Goal: Transaction & Acquisition: Obtain resource

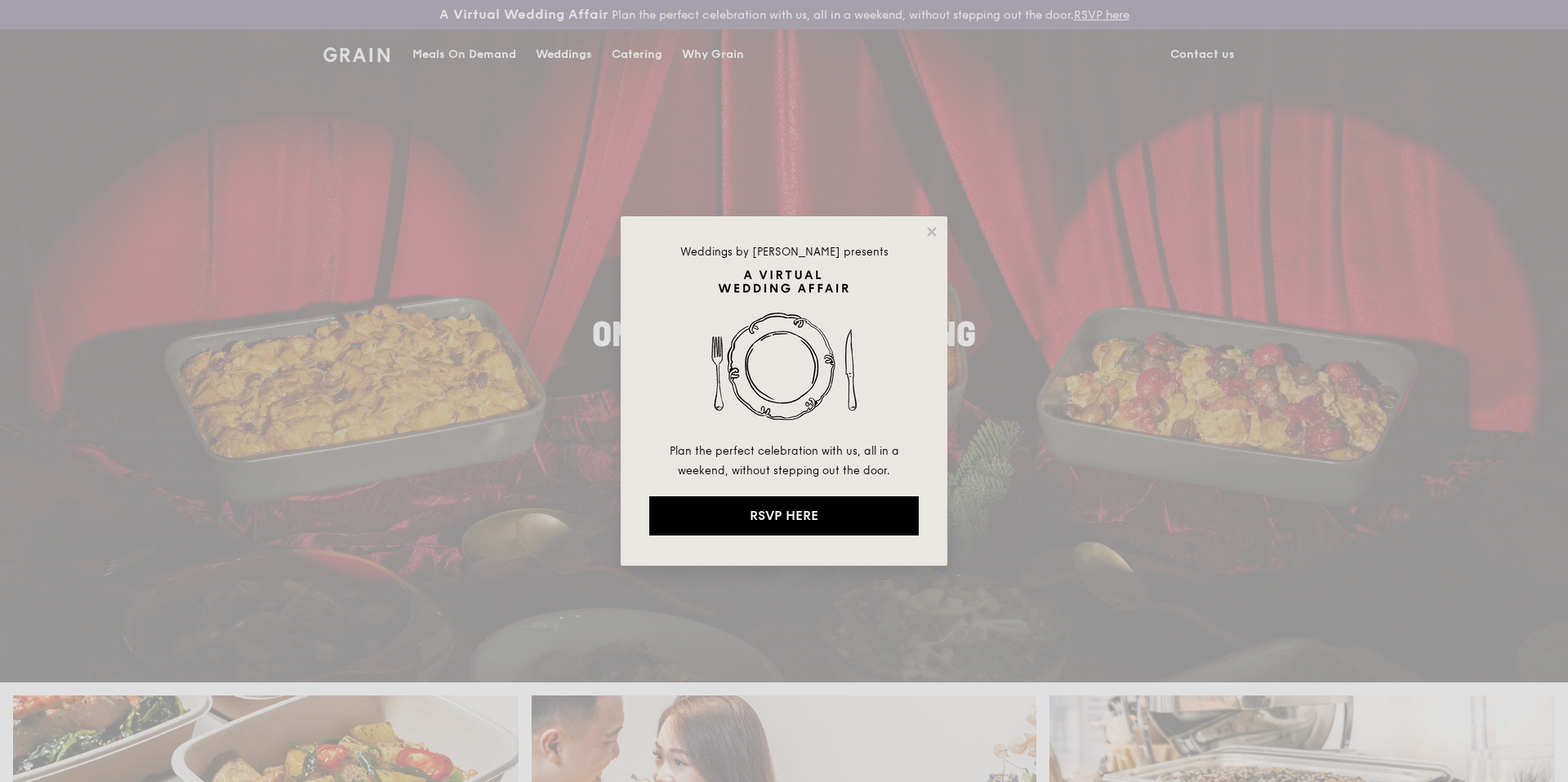
click at [630, 55] on div "Weddings by [PERSON_NAME] presents Plan the perfect celebration with us, all in…" at bounding box center [784, 391] width 1568 height 782
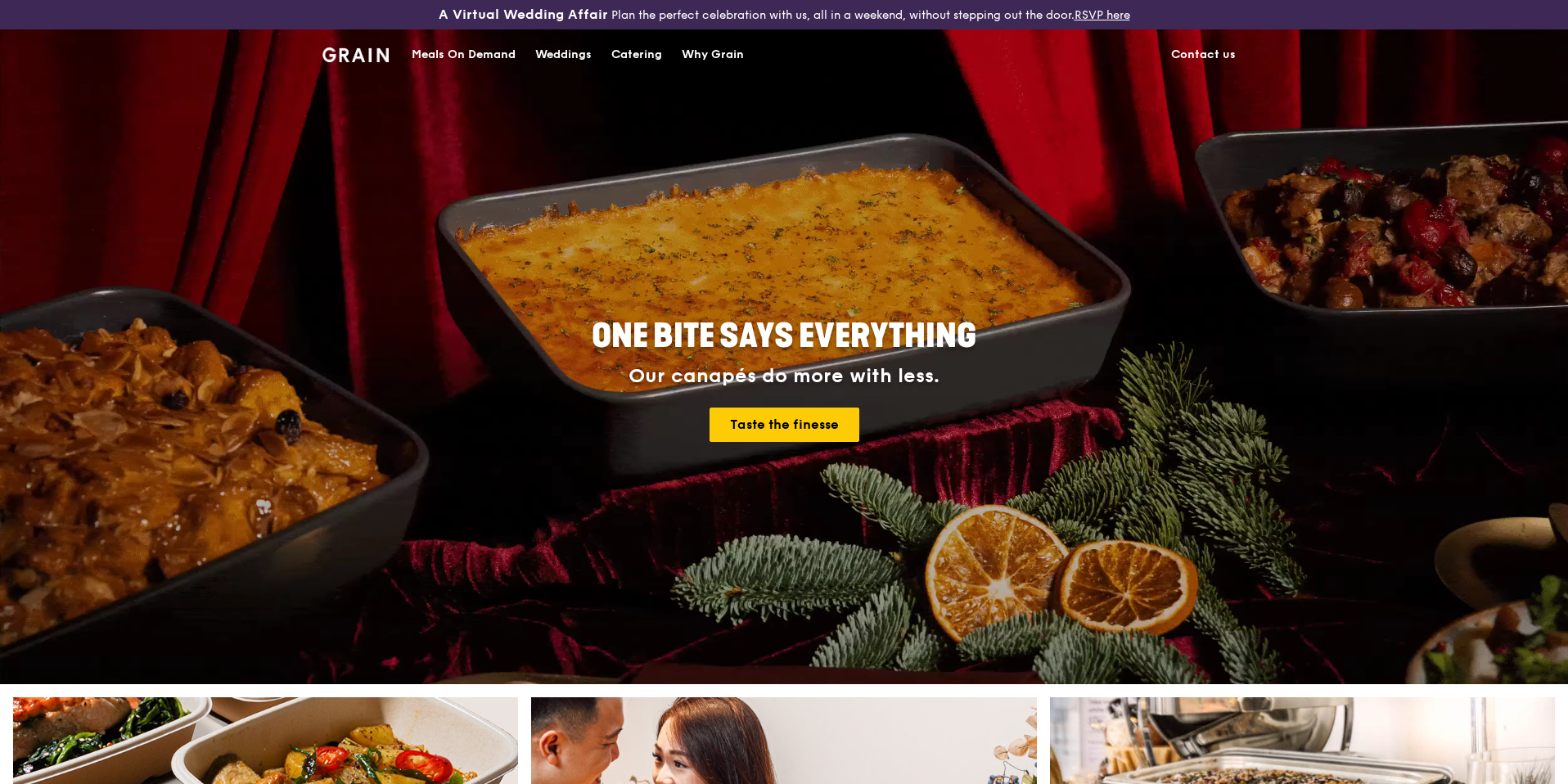
click at [639, 53] on div "Catering" at bounding box center [636, 54] width 50 height 49
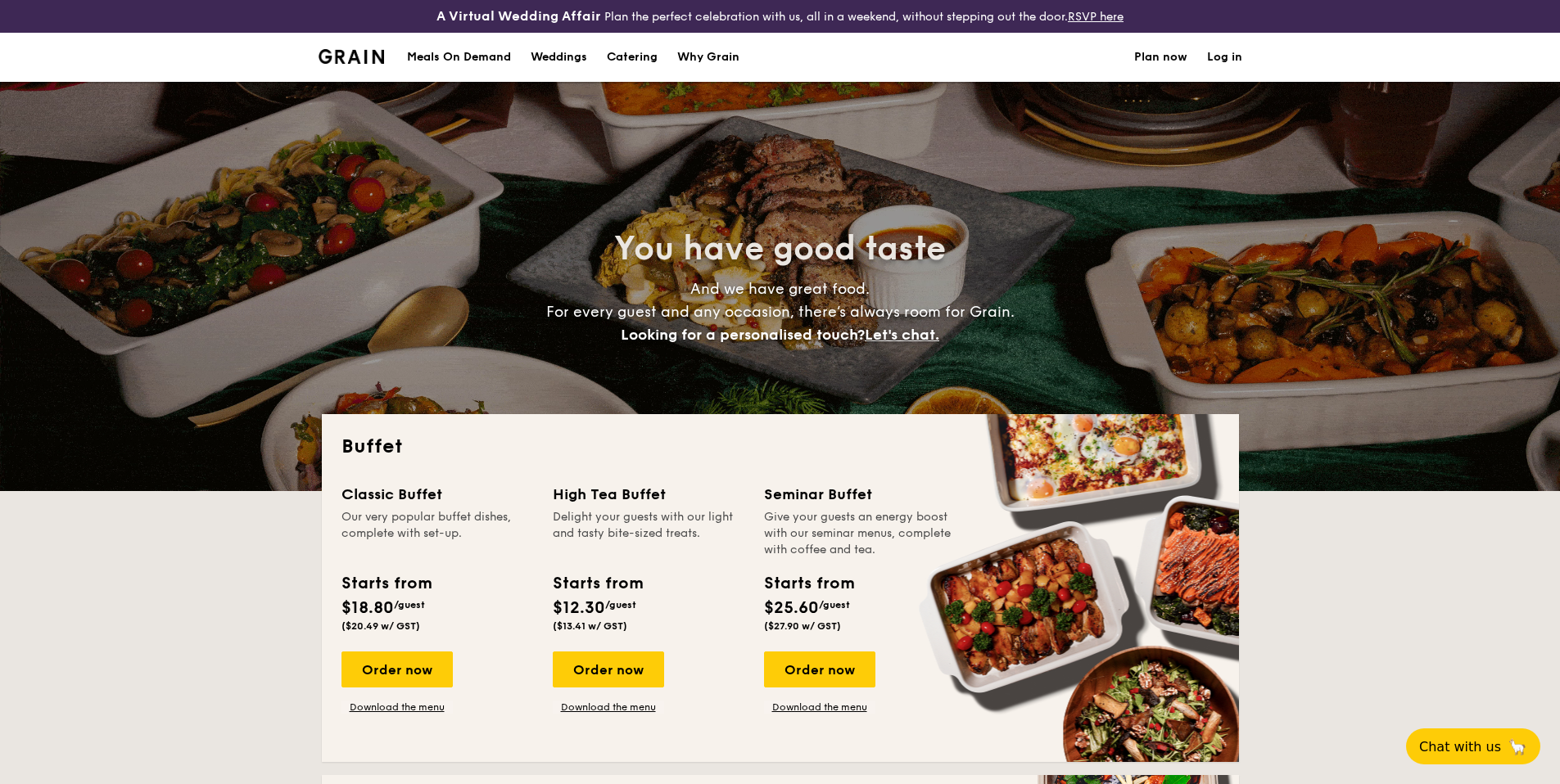
select select
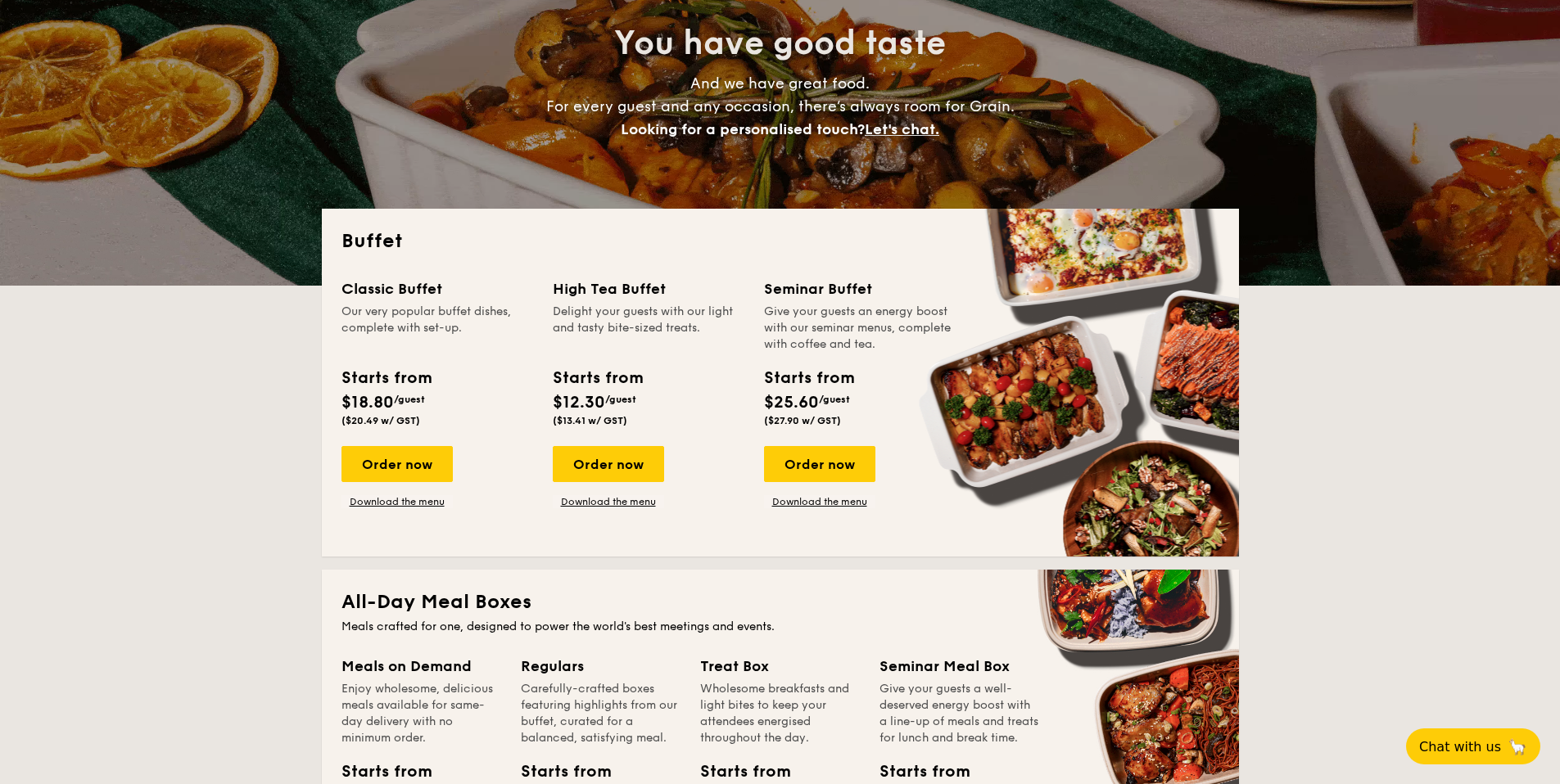
scroll to position [272, 0]
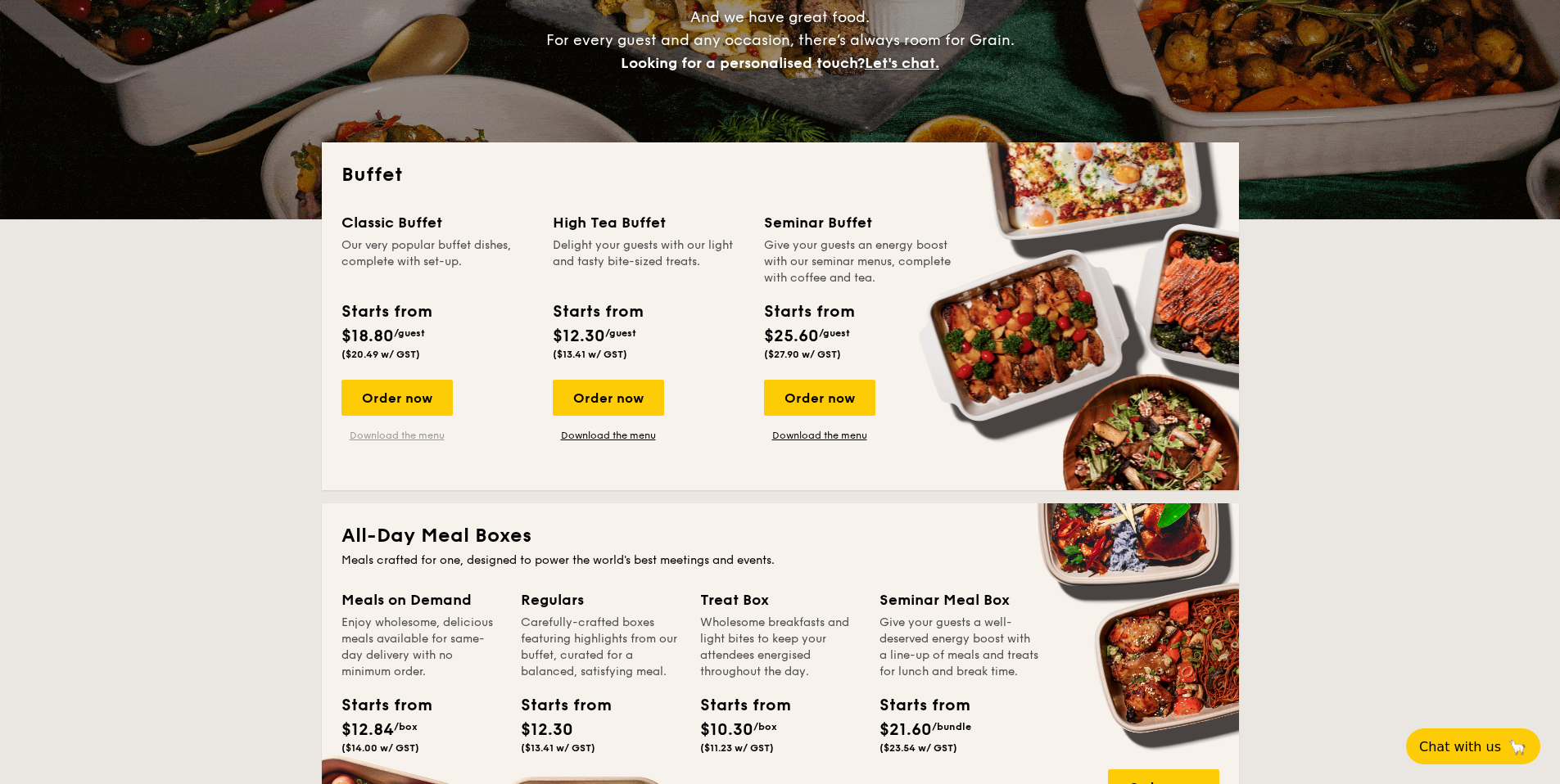
click at [391, 434] on link "Download the menu" at bounding box center [397, 435] width 111 height 13
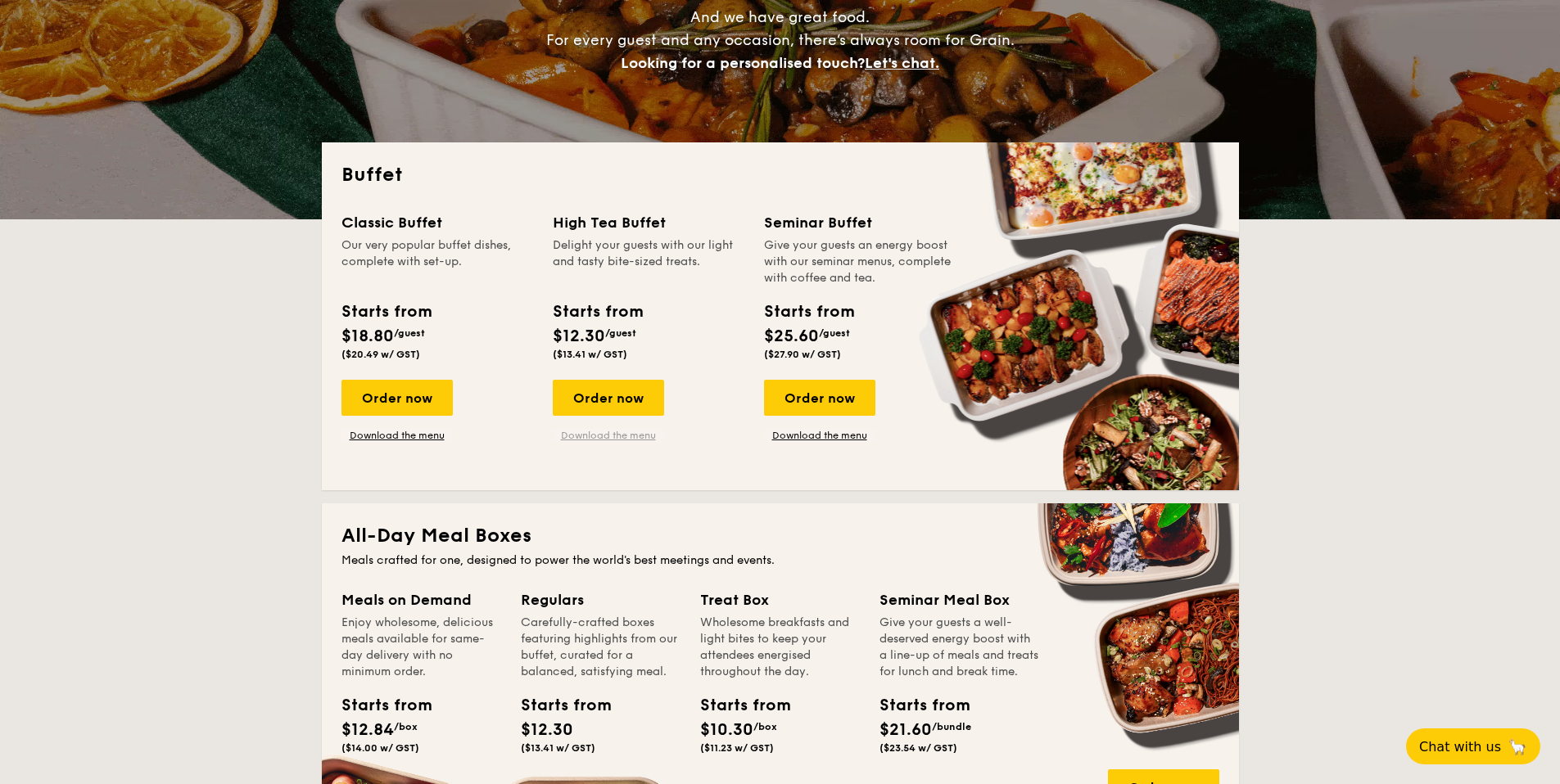
click at [626, 429] on link "Download the menu" at bounding box center [608, 435] width 111 height 13
